Goal: Obtain resource: Obtain resource

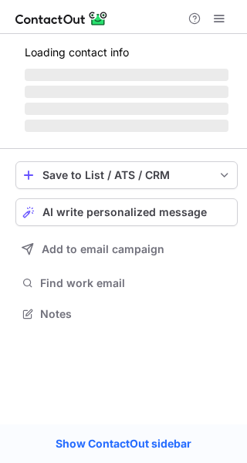
scroll to position [336, 247]
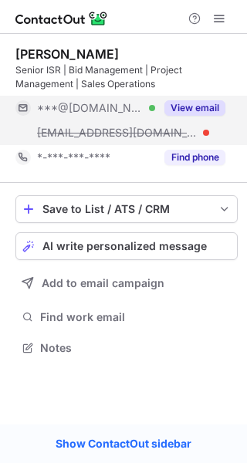
click at [181, 111] on button "View email" at bounding box center [194, 107] width 61 height 15
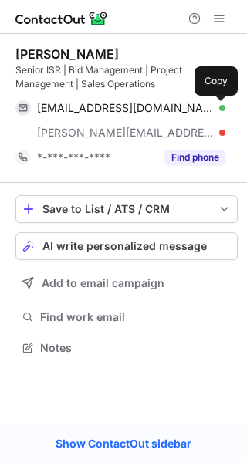
click at [222, 108] on span at bounding box center [217, 108] width 12 height 12
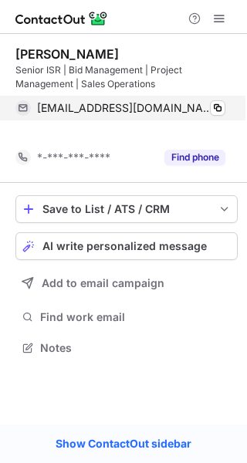
scroll to position [312, 247]
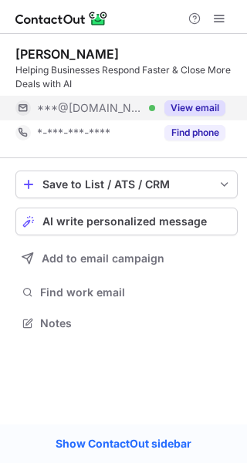
scroll to position [312, 247]
click at [181, 108] on button "View email" at bounding box center [194, 107] width 61 height 15
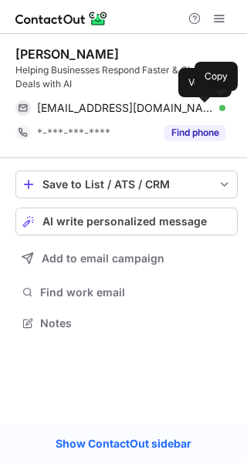
click at [219, 108] on div at bounding box center [222, 108] width 6 height 6
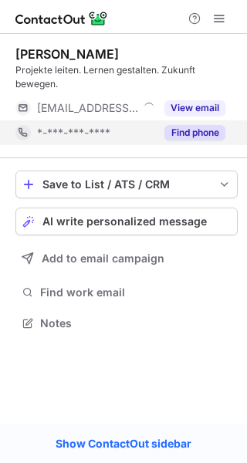
scroll to position [312, 247]
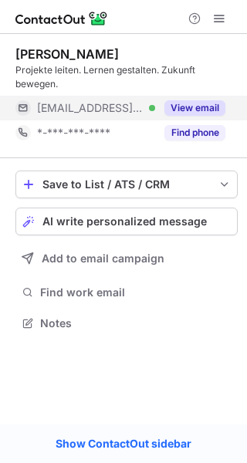
click at [175, 106] on button "View email" at bounding box center [194, 107] width 61 height 15
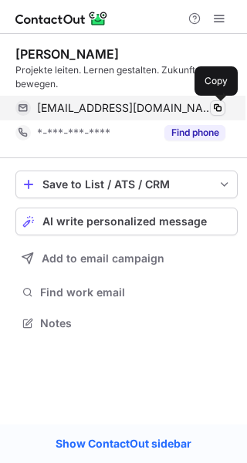
click at [210, 110] on button at bounding box center [217, 107] width 15 height 15
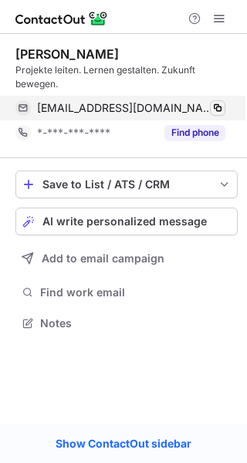
click at [212, 110] on span at bounding box center [217, 108] width 12 height 12
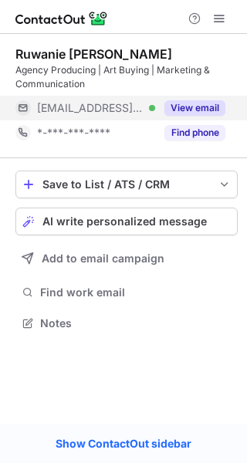
scroll to position [312, 247]
click at [187, 113] on button "View email" at bounding box center [194, 107] width 61 height 15
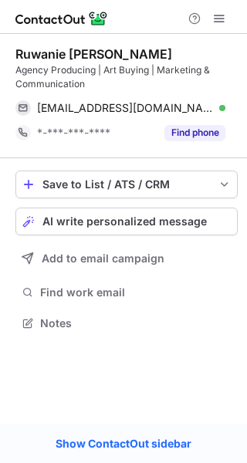
click at [225, 110] on div "ruwanie@family.agency Verified Copy" at bounding box center [120, 108] width 210 height 25
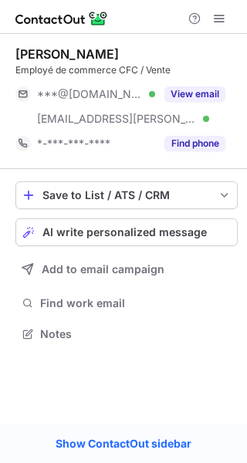
scroll to position [322, 247]
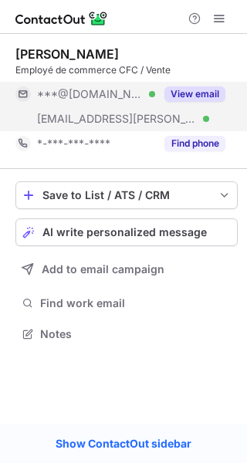
click at [184, 89] on button "View email" at bounding box center [194, 93] width 61 height 15
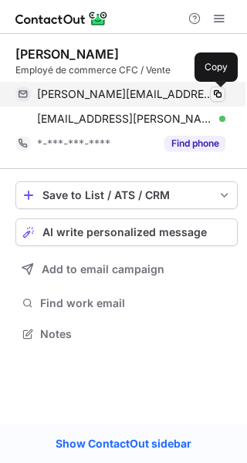
click at [220, 92] on span at bounding box center [217, 94] width 12 height 12
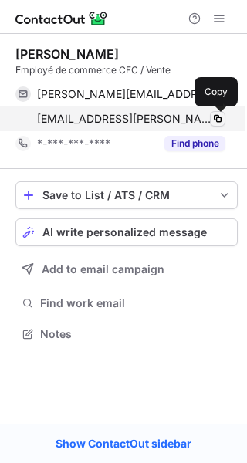
click at [217, 119] on span at bounding box center [217, 119] width 12 height 12
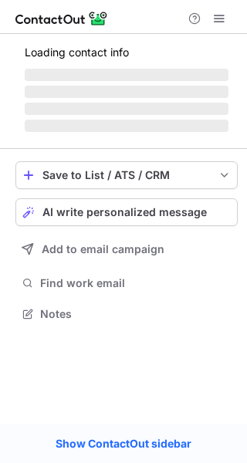
scroll to position [7, 8]
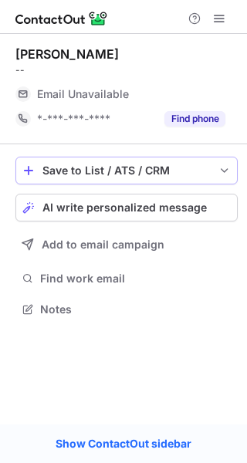
scroll to position [7, 8]
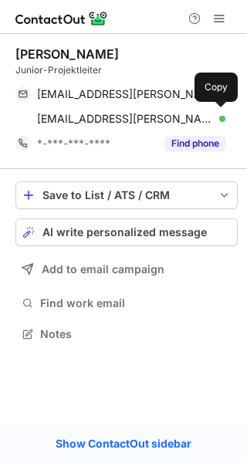
scroll to position [322, 247]
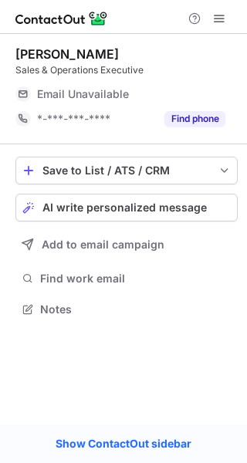
scroll to position [7, 8]
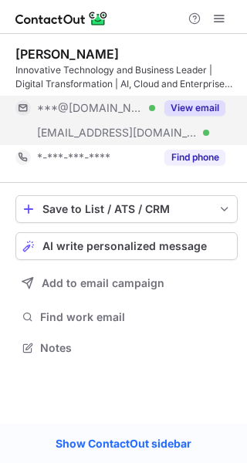
scroll to position [336, 247]
click at [178, 110] on button "View email" at bounding box center [194, 107] width 61 height 15
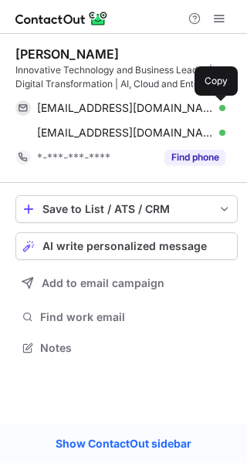
click at [224, 110] on button at bounding box center [217, 107] width 15 height 15
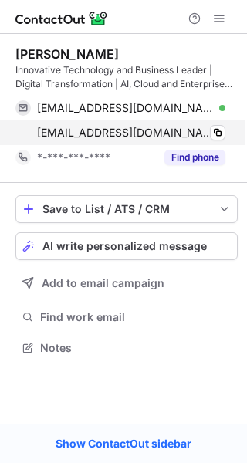
click at [209, 132] on div "olivier.sax@t2b.ch Verified" at bounding box center [131, 133] width 188 height 14
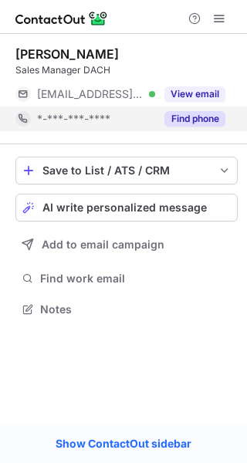
scroll to position [7, 8]
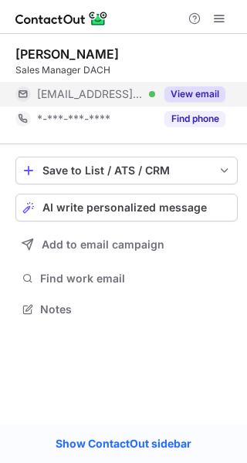
click at [169, 92] on button "View email" at bounding box center [194, 93] width 61 height 15
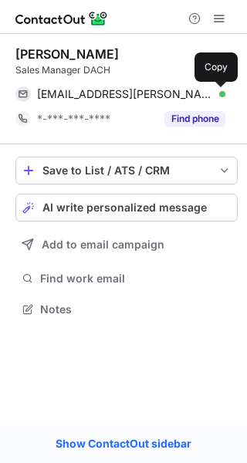
click at [216, 96] on span at bounding box center [217, 94] width 12 height 12
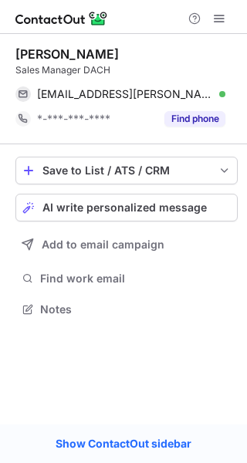
click at [216, 96] on span at bounding box center [217, 94] width 12 height 12
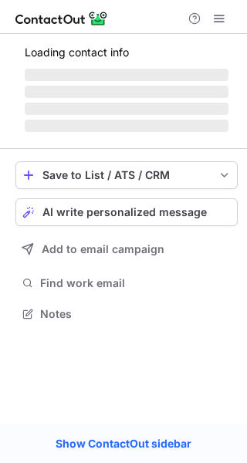
scroll to position [7, 8]
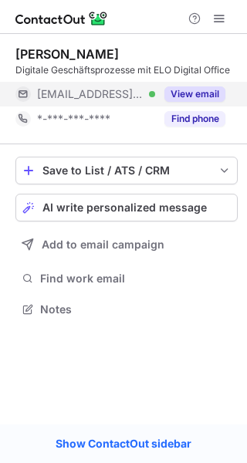
click at [179, 95] on button "View email" at bounding box center [194, 93] width 61 height 15
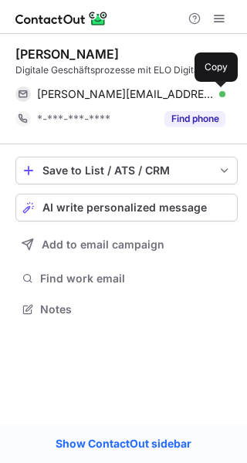
click at [215, 92] on span at bounding box center [217, 94] width 12 height 12
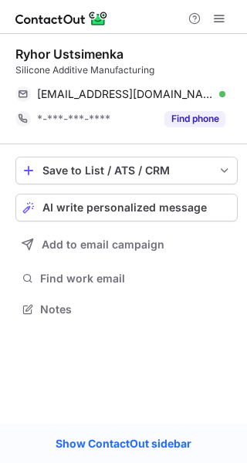
scroll to position [298, 247]
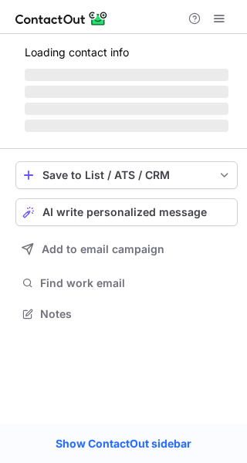
scroll to position [322, 247]
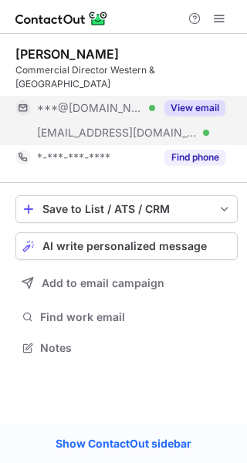
click at [173, 100] on button "View email" at bounding box center [194, 107] width 61 height 15
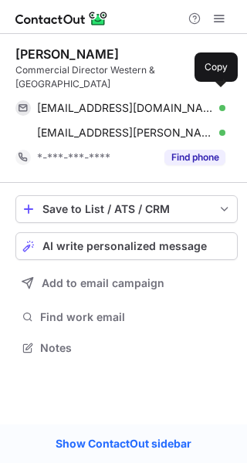
click at [213, 102] on span at bounding box center [217, 108] width 12 height 12
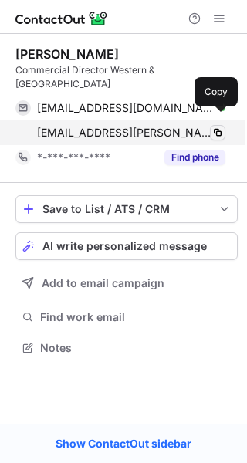
click at [215, 126] on span at bounding box center [217, 132] width 12 height 12
click at [218, 126] on span at bounding box center [217, 132] width 12 height 12
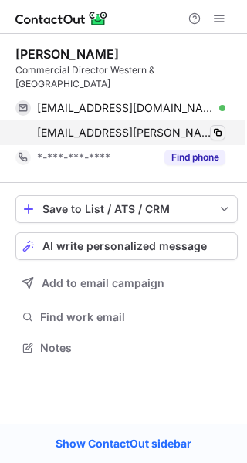
click at [218, 126] on span at bounding box center [217, 132] width 12 height 12
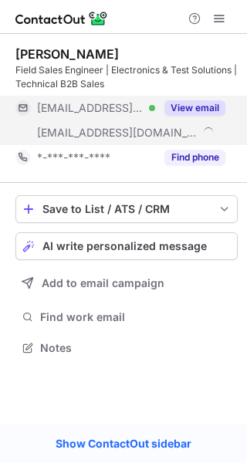
scroll to position [336, 247]
click at [181, 107] on button "View email" at bounding box center [194, 107] width 61 height 15
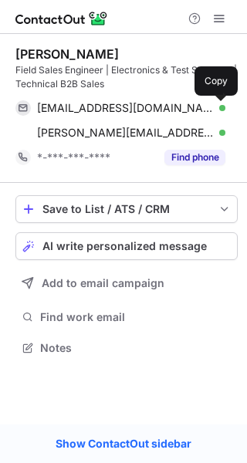
click at [211, 108] on span at bounding box center [217, 108] width 12 height 12
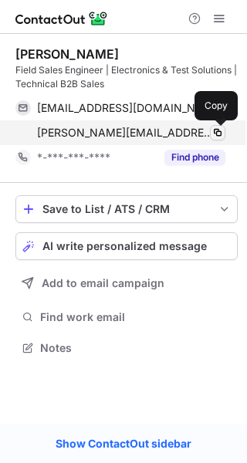
click at [212, 131] on span at bounding box center [217, 132] width 12 height 12
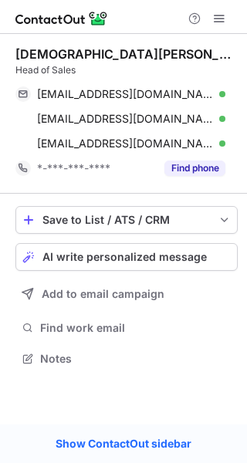
scroll to position [347, 247]
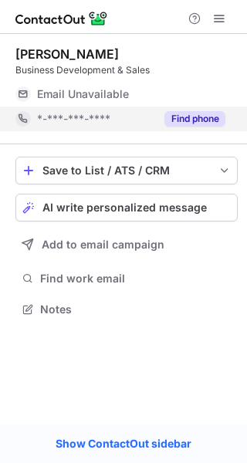
scroll to position [7, 8]
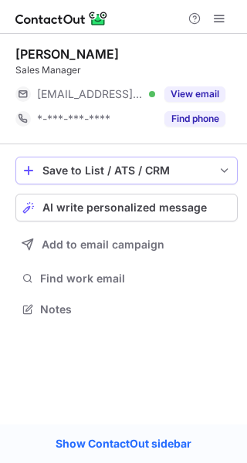
scroll to position [7, 8]
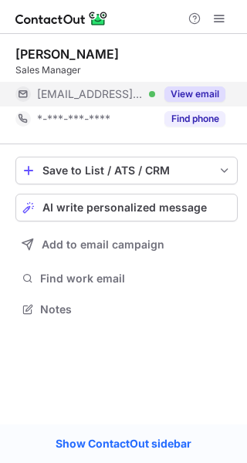
click at [180, 98] on button "View email" at bounding box center [194, 93] width 61 height 15
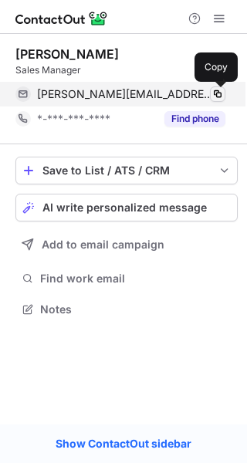
click at [212, 98] on span at bounding box center [217, 94] width 12 height 12
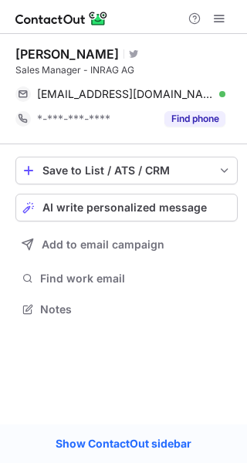
scroll to position [298, 247]
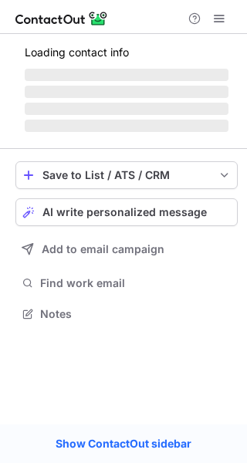
scroll to position [312, 247]
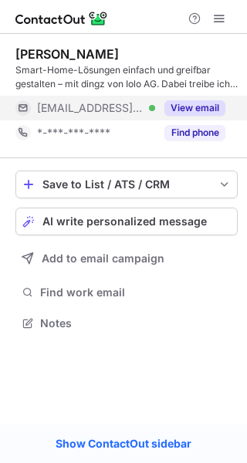
click at [176, 105] on button "View email" at bounding box center [194, 107] width 61 height 15
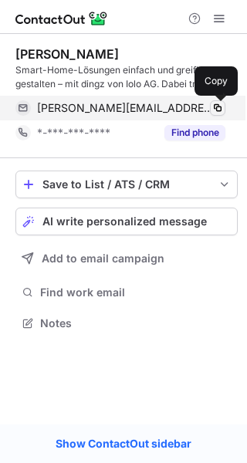
click at [212, 104] on span at bounding box center [217, 108] width 12 height 12
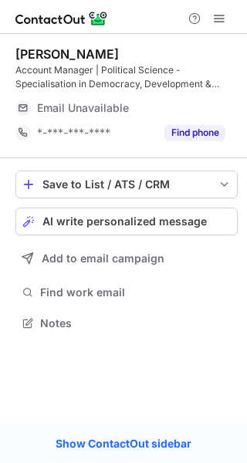
scroll to position [312, 247]
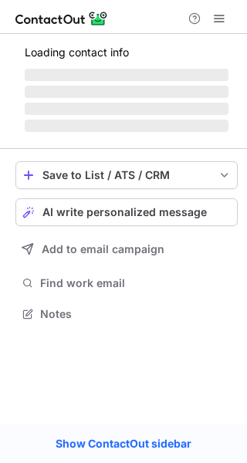
scroll to position [7, 8]
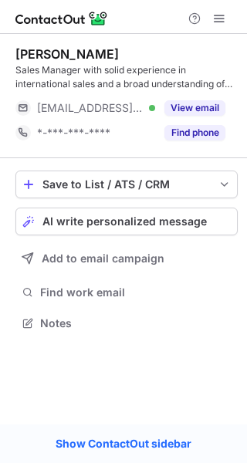
scroll to position [312, 247]
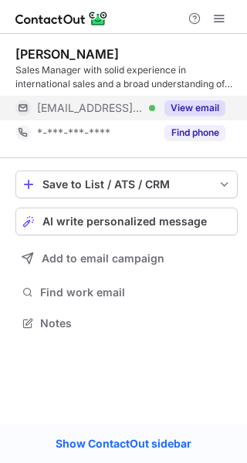
click at [175, 103] on button "View email" at bounding box center [194, 107] width 61 height 15
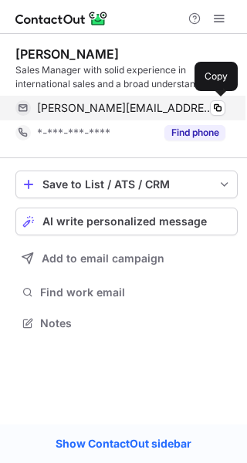
click at [207, 107] on div "oliver.tadic@sortimo.ch Verified" at bounding box center [131, 108] width 188 height 14
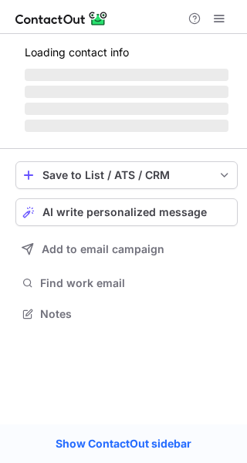
scroll to position [312, 247]
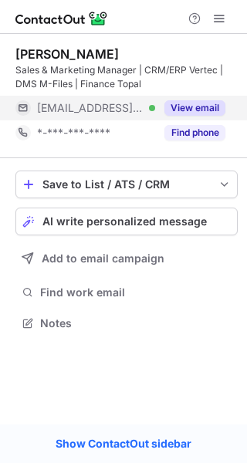
click at [187, 105] on button "View email" at bounding box center [194, 107] width 61 height 15
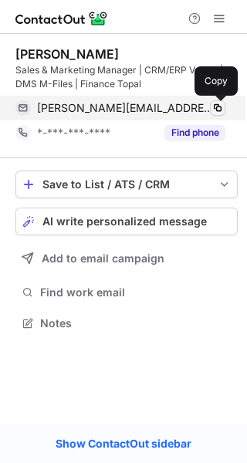
click at [218, 107] on span at bounding box center [217, 108] width 12 height 12
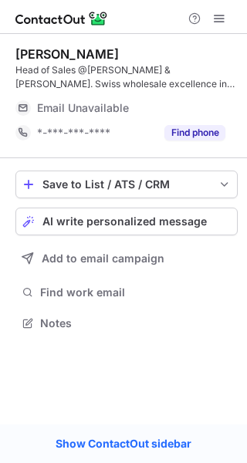
scroll to position [312, 247]
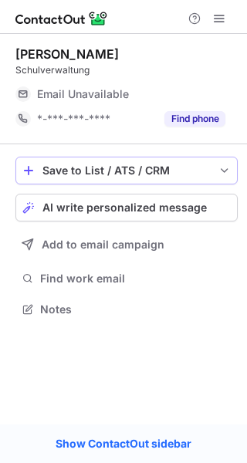
scroll to position [7, 8]
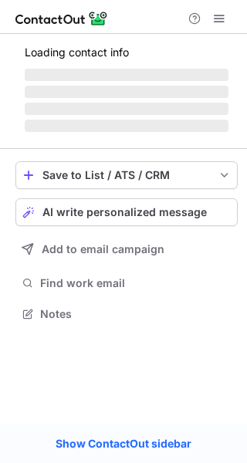
scroll to position [7, 8]
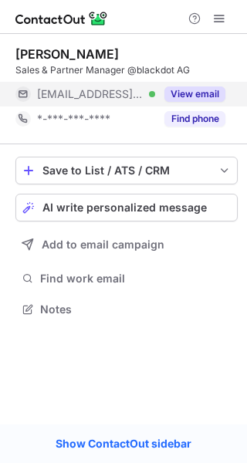
click at [190, 89] on button "View email" at bounding box center [194, 93] width 61 height 15
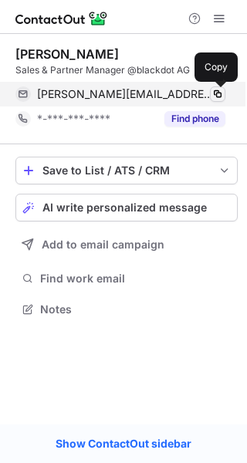
click at [221, 89] on span at bounding box center [217, 94] width 12 height 12
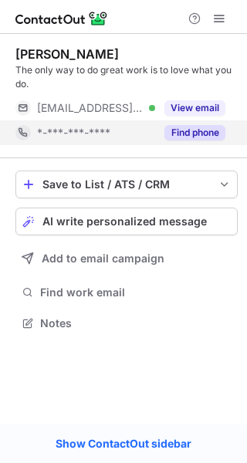
scroll to position [312, 247]
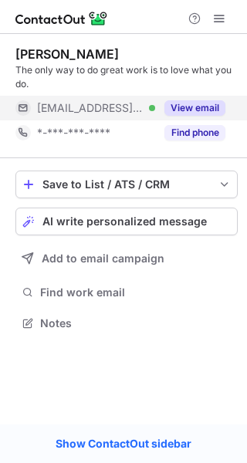
click at [183, 110] on button "View email" at bounding box center [194, 107] width 61 height 15
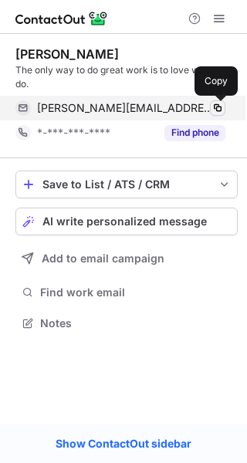
click at [222, 105] on span at bounding box center [217, 108] width 12 height 12
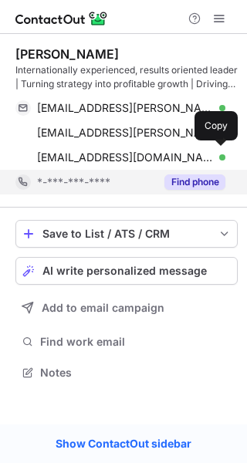
scroll to position [361, 247]
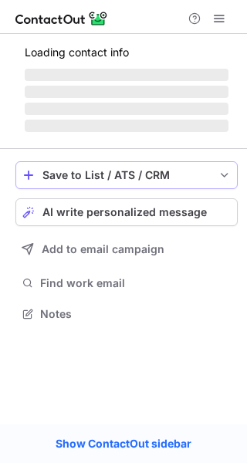
scroll to position [7, 8]
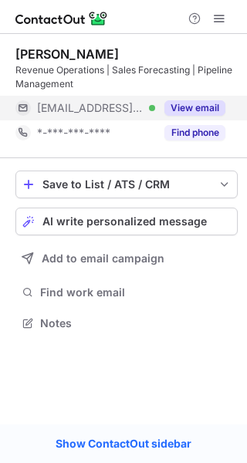
click at [181, 110] on button "View email" at bounding box center [194, 107] width 61 height 15
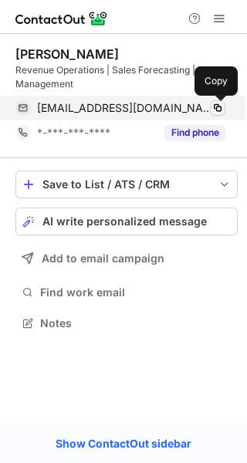
click at [221, 107] on span at bounding box center [217, 108] width 12 height 12
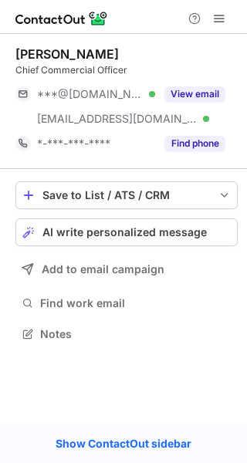
scroll to position [322, 247]
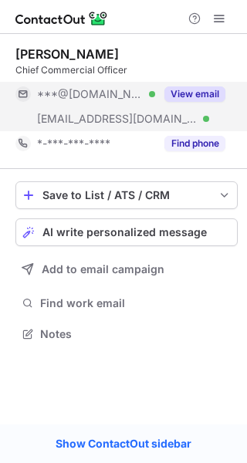
click at [177, 92] on button "View email" at bounding box center [194, 93] width 61 height 15
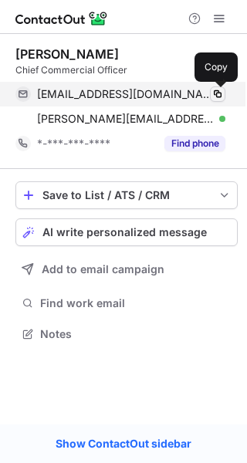
click at [222, 88] on span at bounding box center [217, 94] width 12 height 12
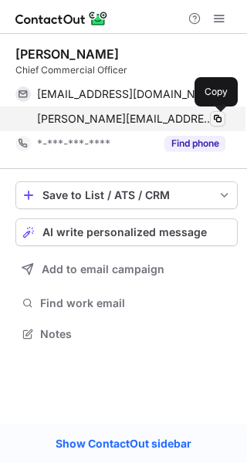
click at [218, 116] on span at bounding box center [217, 119] width 12 height 12
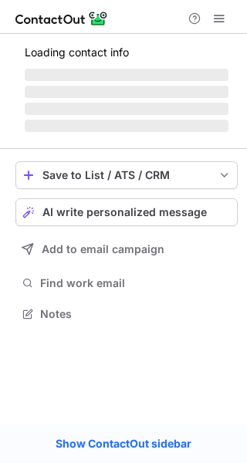
scroll to position [312, 247]
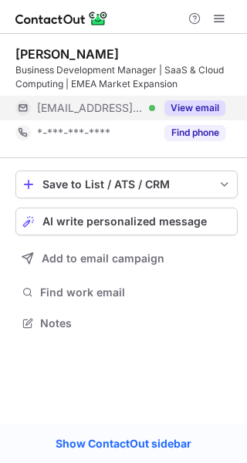
click at [173, 102] on button "View email" at bounding box center [194, 107] width 61 height 15
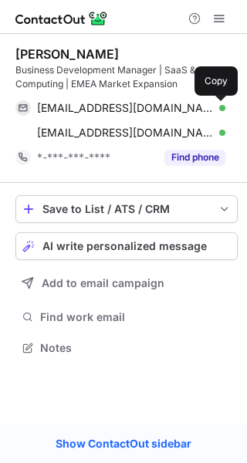
scroll to position [336, 247]
click at [210, 104] on button at bounding box center [217, 107] width 15 height 15
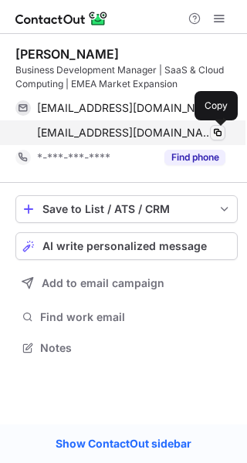
click at [221, 132] on span at bounding box center [217, 132] width 12 height 12
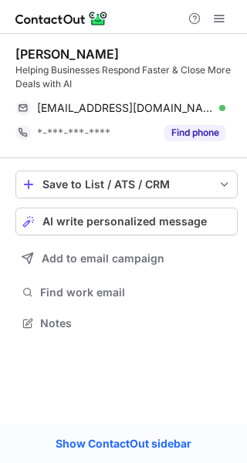
scroll to position [312, 247]
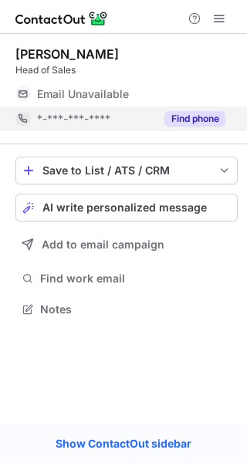
scroll to position [7, 8]
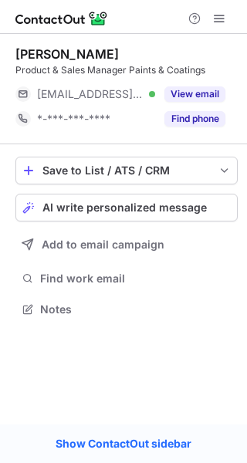
scroll to position [7, 8]
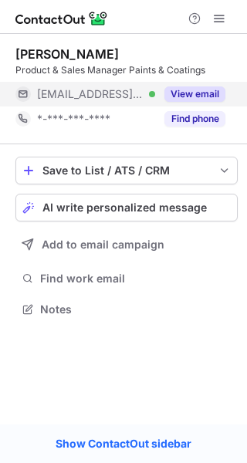
click at [170, 90] on button "View email" at bounding box center [194, 93] width 61 height 15
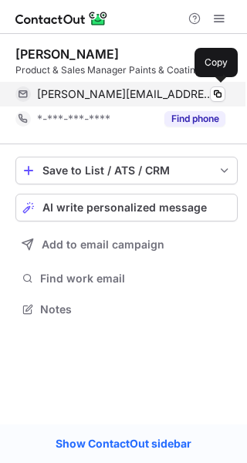
click at [206, 91] on div "[PERSON_NAME][EMAIL_ADDRESS][DOMAIN_NAME] Verified" at bounding box center [131, 94] width 188 height 14
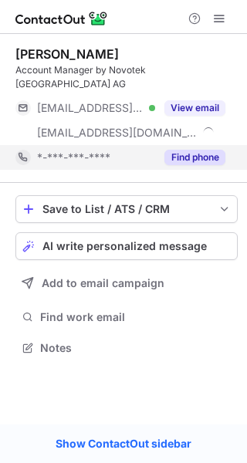
scroll to position [322, 247]
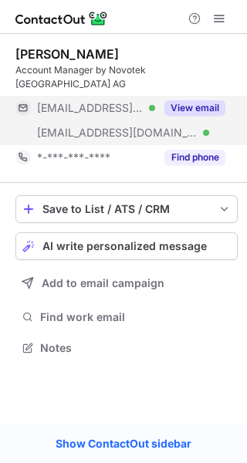
click at [178, 100] on button "View email" at bounding box center [194, 107] width 61 height 15
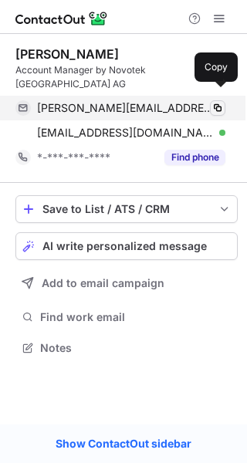
click at [215, 102] on span at bounding box center [217, 108] width 12 height 12
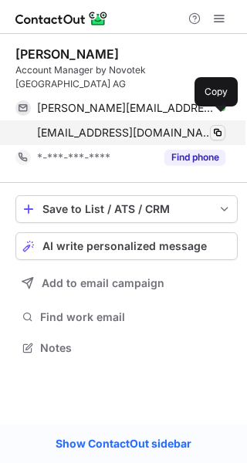
click at [219, 126] on span at bounding box center [217, 132] width 12 height 12
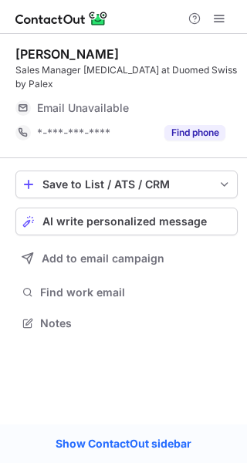
scroll to position [312, 247]
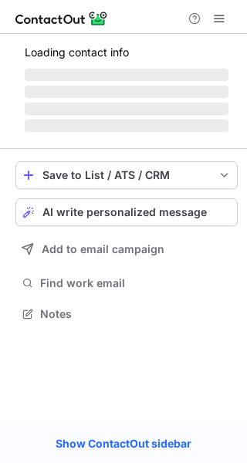
scroll to position [7, 8]
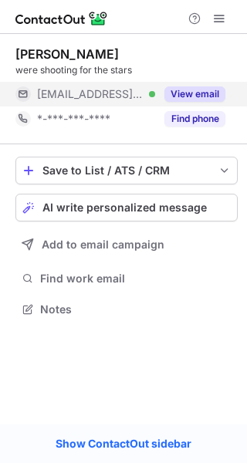
click at [184, 95] on button "View email" at bounding box center [194, 93] width 61 height 15
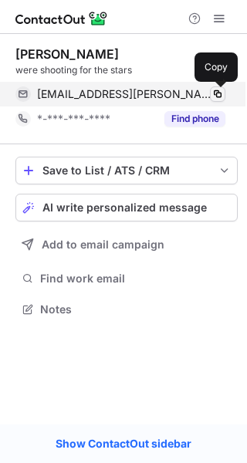
click at [213, 96] on span at bounding box center [217, 94] width 12 height 12
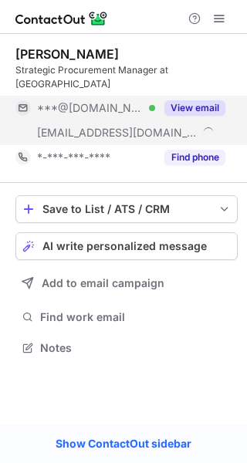
scroll to position [322, 247]
click at [175, 100] on button "View email" at bounding box center [194, 107] width 61 height 15
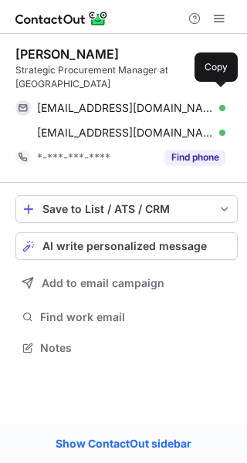
click at [211, 102] on span at bounding box center [217, 108] width 12 height 12
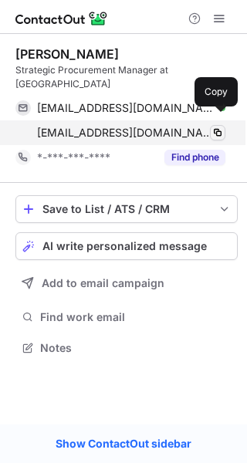
click at [214, 126] on span at bounding box center [217, 132] width 12 height 12
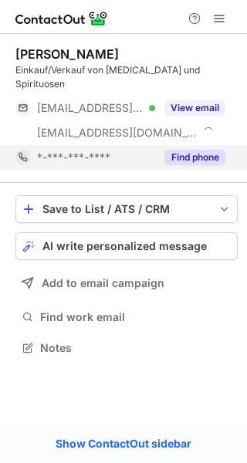
scroll to position [322, 247]
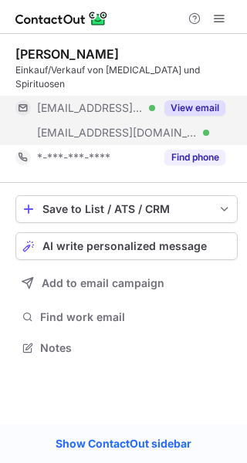
click at [184, 100] on button "View email" at bounding box center [194, 107] width 61 height 15
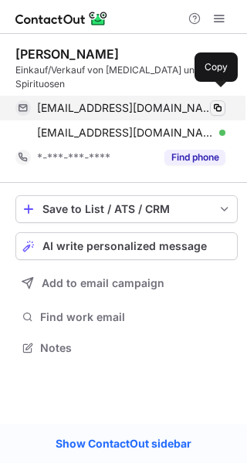
click at [221, 102] on span at bounding box center [217, 108] width 12 height 12
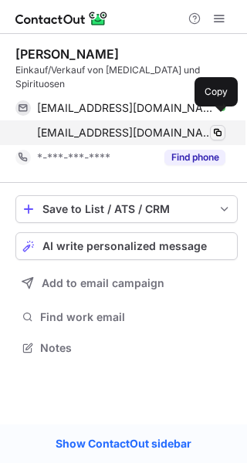
click at [218, 126] on span at bounding box center [217, 132] width 12 height 12
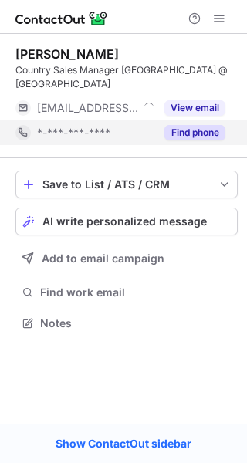
scroll to position [7, 8]
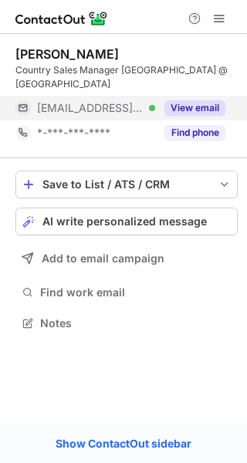
click at [180, 100] on button "View email" at bounding box center [194, 107] width 61 height 15
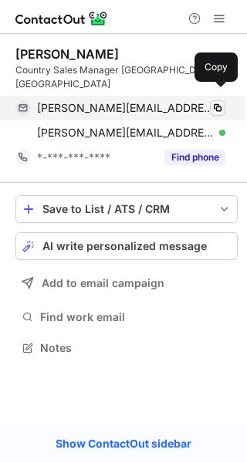
scroll to position [322, 247]
click at [216, 102] on span at bounding box center [217, 108] width 12 height 12
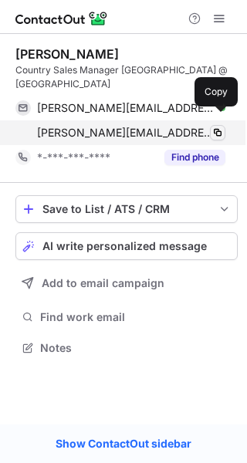
click at [218, 126] on span at bounding box center [217, 132] width 12 height 12
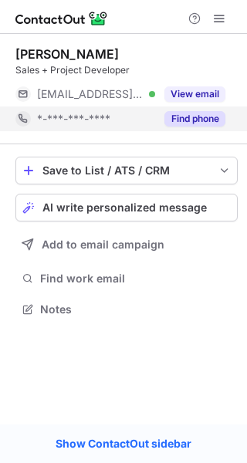
scroll to position [7, 8]
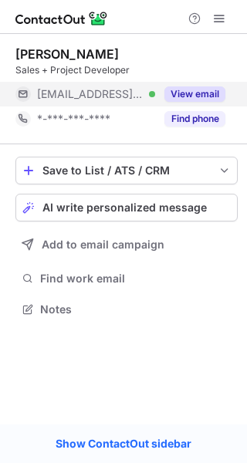
click at [180, 93] on button "View email" at bounding box center [194, 93] width 61 height 15
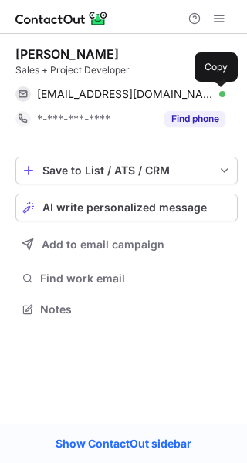
click at [216, 93] on span at bounding box center [217, 94] width 12 height 12
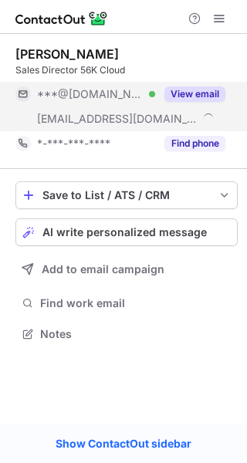
scroll to position [322, 247]
click at [188, 88] on button "View email" at bounding box center [194, 93] width 61 height 15
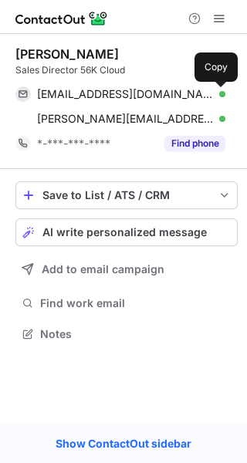
click at [218, 91] on span at bounding box center [217, 94] width 12 height 12
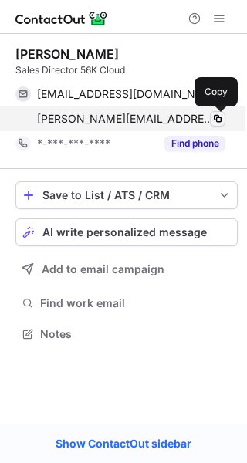
click at [218, 120] on span at bounding box center [217, 119] width 12 height 12
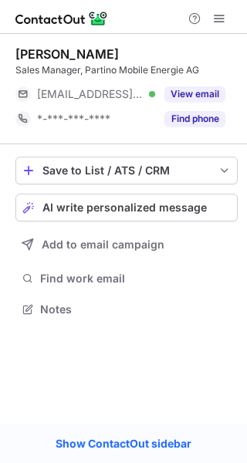
scroll to position [7, 8]
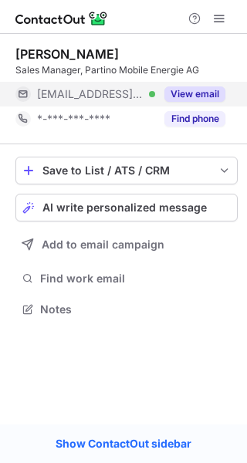
click at [161, 88] on div "View email" at bounding box center [190, 94] width 70 height 25
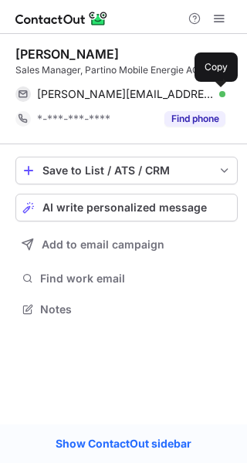
click at [216, 86] on button at bounding box center [217, 93] width 15 height 15
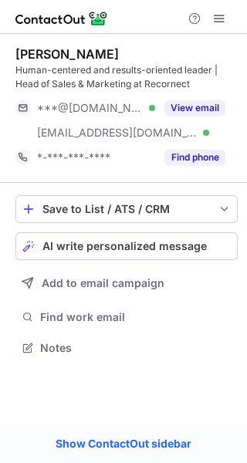
scroll to position [336, 247]
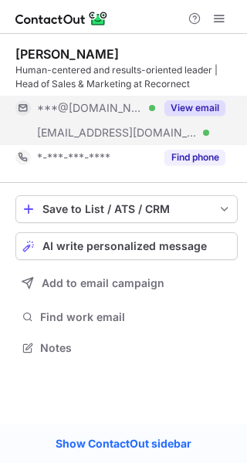
click at [175, 112] on button "View email" at bounding box center [194, 107] width 61 height 15
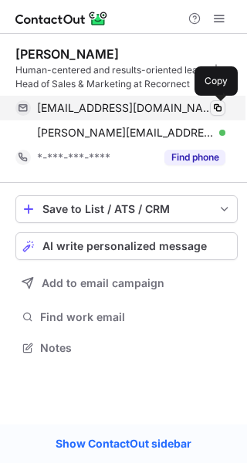
click at [213, 112] on span at bounding box center [217, 108] width 12 height 12
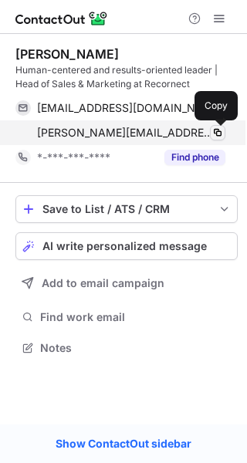
click at [214, 132] on span at bounding box center [217, 132] width 12 height 12
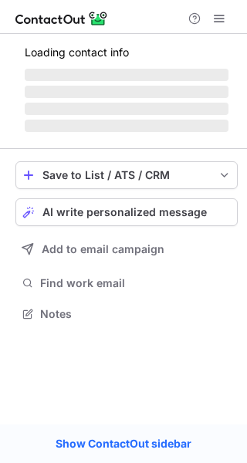
scroll to position [312, 247]
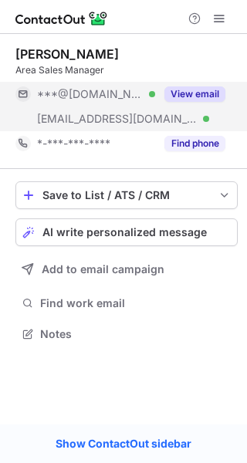
click at [164, 92] on button "View email" at bounding box center [194, 93] width 61 height 15
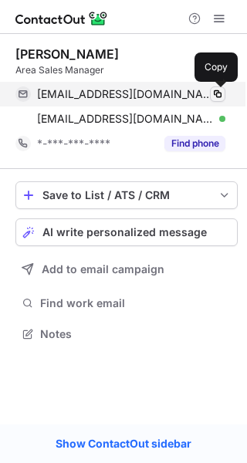
click at [215, 88] on span at bounding box center [217, 94] width 12 height 12
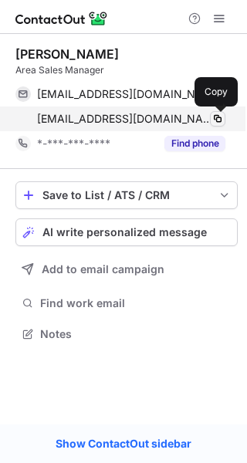
click at [215, 113] on span at bounding box center [217, 119] width 12 height 12
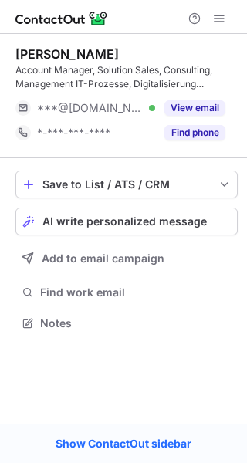
scroll to position [312, 247]
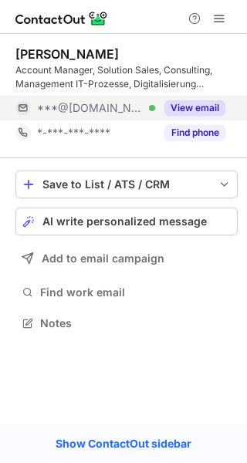
click at [172, 101] on button "View email" at bounding box center [194, 107] width 61 height 15
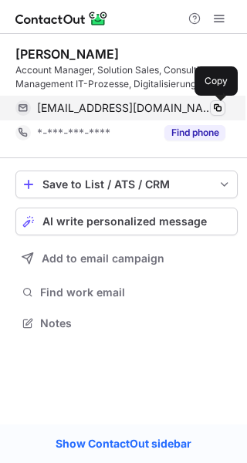
click at [215, 106] on span at bounding box center [217, 108] width 12 height 12
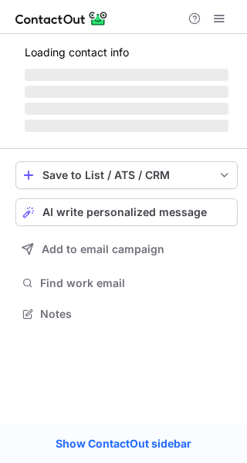
scroll to position [312, 247]
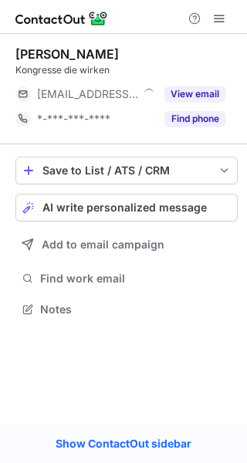
scroll to position [7, 8]
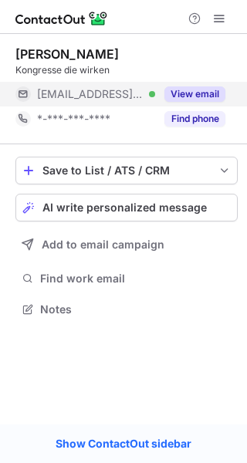
click at [183, 91] on button "View email" at bounding box center [194, 93] width 61 height 15
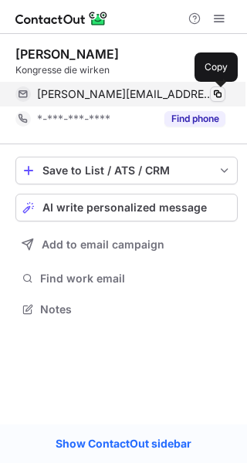
click at [215, 91] on span at bounding box center [217, 94] width 12 height 12
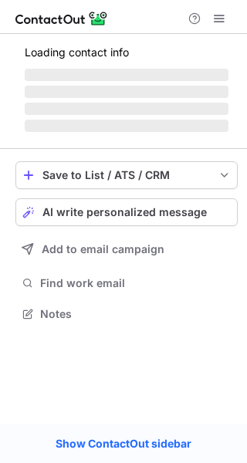
scroll to position [336, 247]
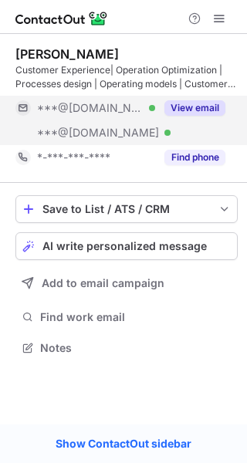
click at [181, 103] on button "View email" at bounding box center [194, 107] width 61 height 15
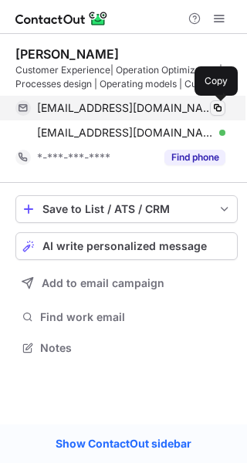
click at [216, 103] on span at bounding box center [217, 108] width 12 height 12
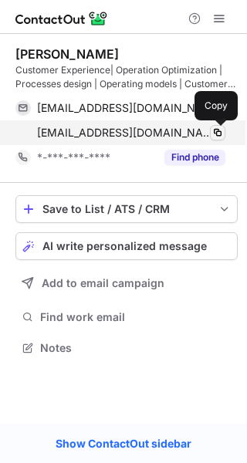
click at [217, 129] on span at bounding box center [217, 132] width 12 height 12
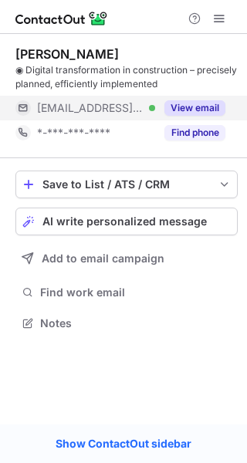
scroll to position [312, 247]
click at [184, 102] on button "View email" at bounding box center [194, 107] width 61 height 15
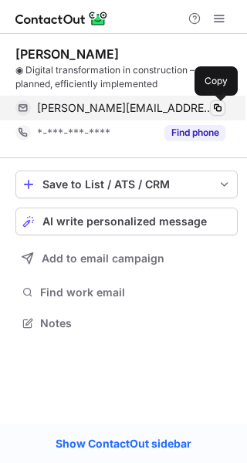
click at [218, 103] on span at bounding box center [217, 108] width 12 height 12
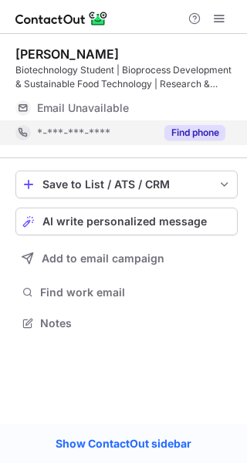
scroll to position [312, 247]
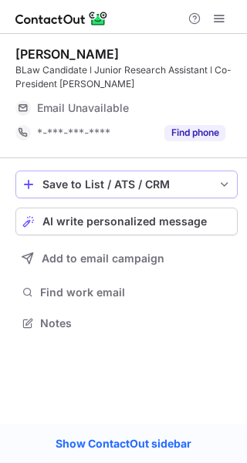
scroll to position [302, 247]
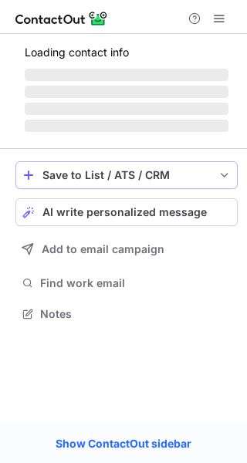
click at [166, 169] on div "Save to List / ATS / CRM" at bounding box center [126, 175] width 168 height 12
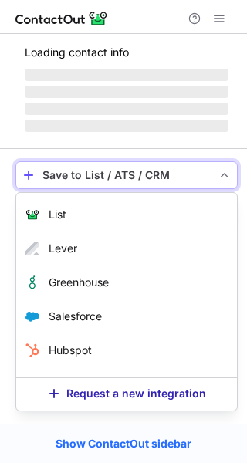
scroll to position [312, 247]
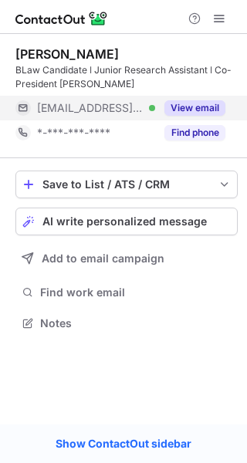
click at [177, 112] on button "View email" at bounding box center [194, 107] width 61 height 15
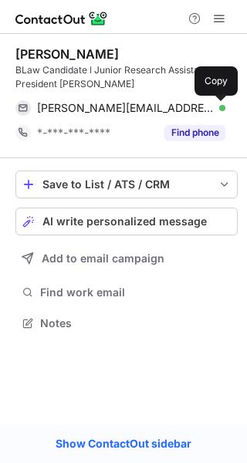
click at [224, 110] on button at bounding box center [217, 107] width 15 height 15
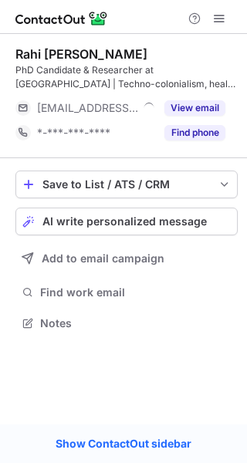
scroll to position [312, 247]
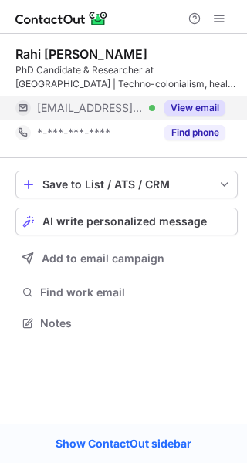
click at [179, 100] on button "View email" at bounding box center [194, 107] width 61 height 15
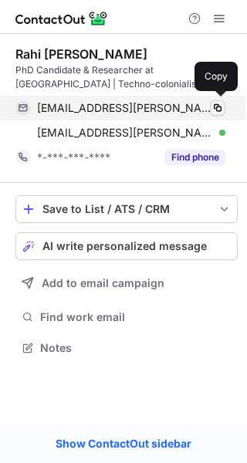
scroll to position [336, 247]
click at [214, 101] on button at bounding box center [217, 107] width 15 height 15
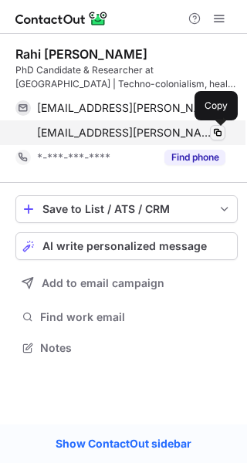
click at [218, 128] on span at bounding box center [217, 132] width 12 height 12
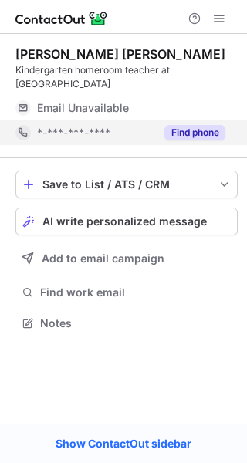
scroll to position [312, 247]
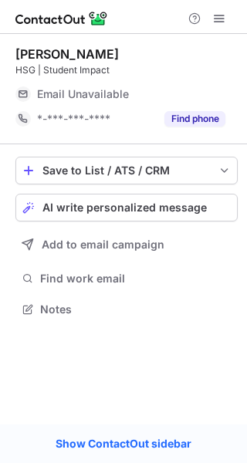
scroll to position [7, 8]
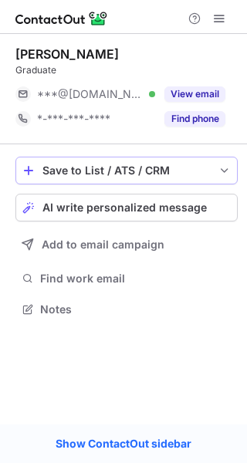
scroll to position [7, 8]
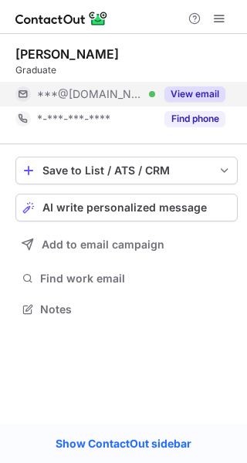
click at [195, 83] on div "View email" at bounding box center [190, 94] width 70 height 25
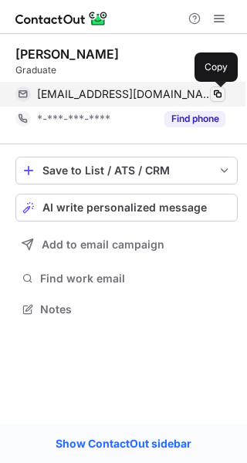
click at [217, 89] on span at bounding box center [217, 94] width 12 height 12
